Goal: Information Seeking & Learning: Learn about a topic

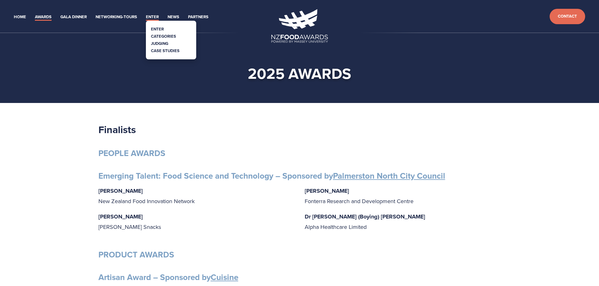
click at [154, 16] on link "Enter" at bounding box center [152, 17] width 13 height 7
click at [166, 36] on link "Categories" at bounding box center [163, 36] width 25 height 6
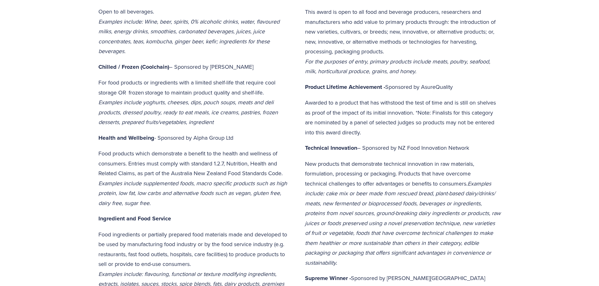
scroll to position [377, 0]
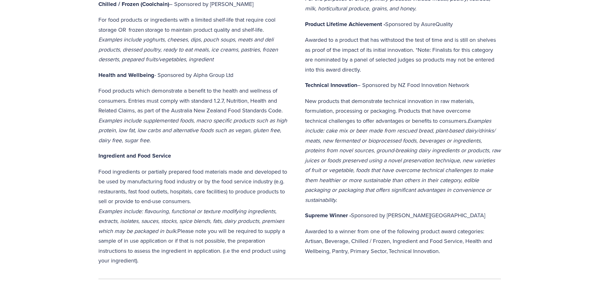
drag, startPoint x: 199, startPoint y: 200, endPoint x: 93, endPoint y: 174, distance: 109.5
click at [93, 174] on div "Product Awards Artisan – Sponsored by Cuisine For producers with a philosophy w…" at bounding box center [196, 53] width 207 height 435
copy p "Food ingredients or partially prepared food materials made and developed to be …"
